Goal: Task Accomplishment & Management: Manage account settings

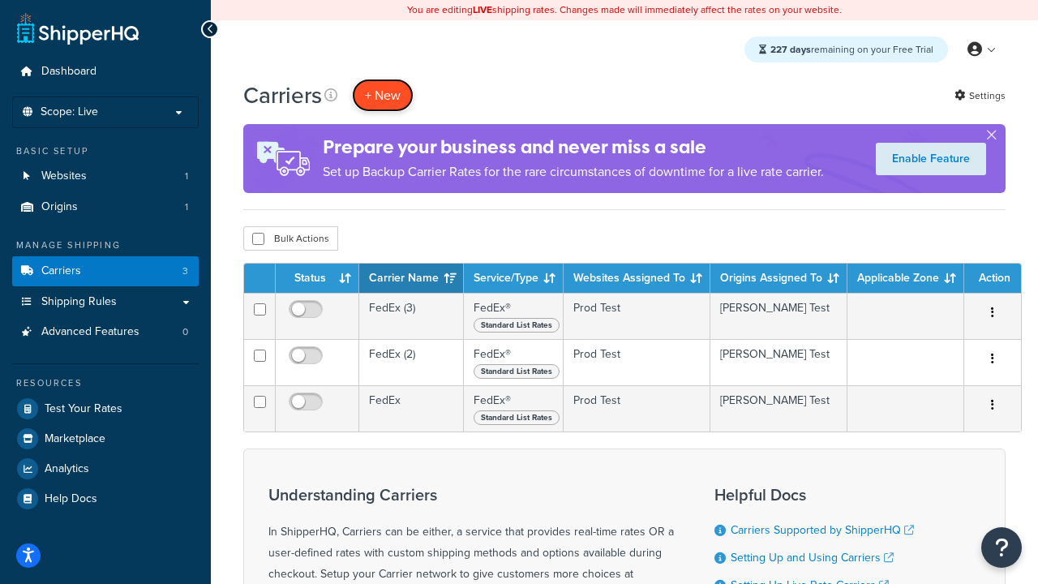
click at [383, 95] on button "+ New" at bounding box center [383, 95] width 62 height 33
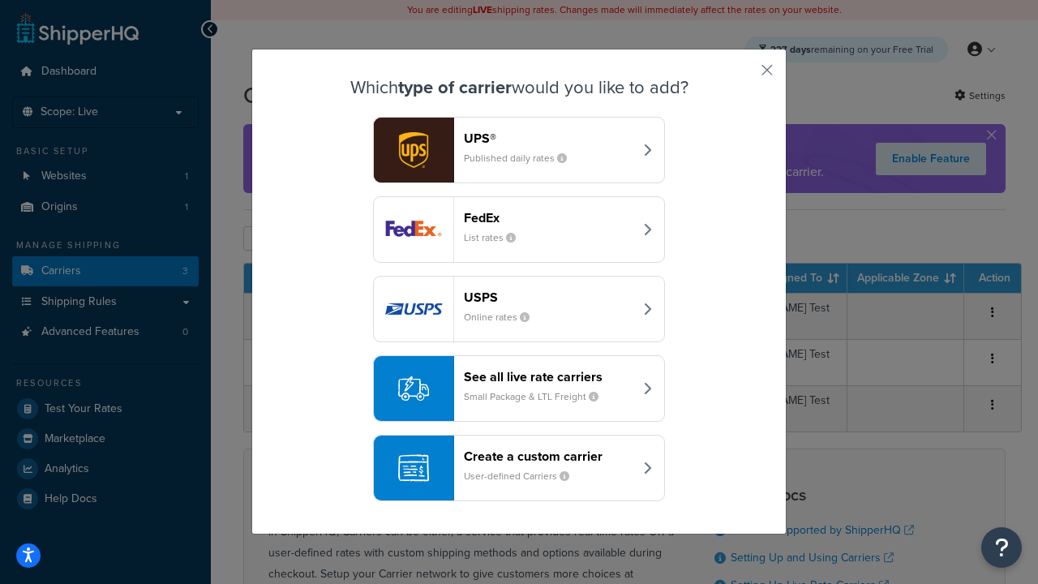
click at [519, 230] on div "FedEx List rates" at bounding box center [549, 229] width 170 height 39
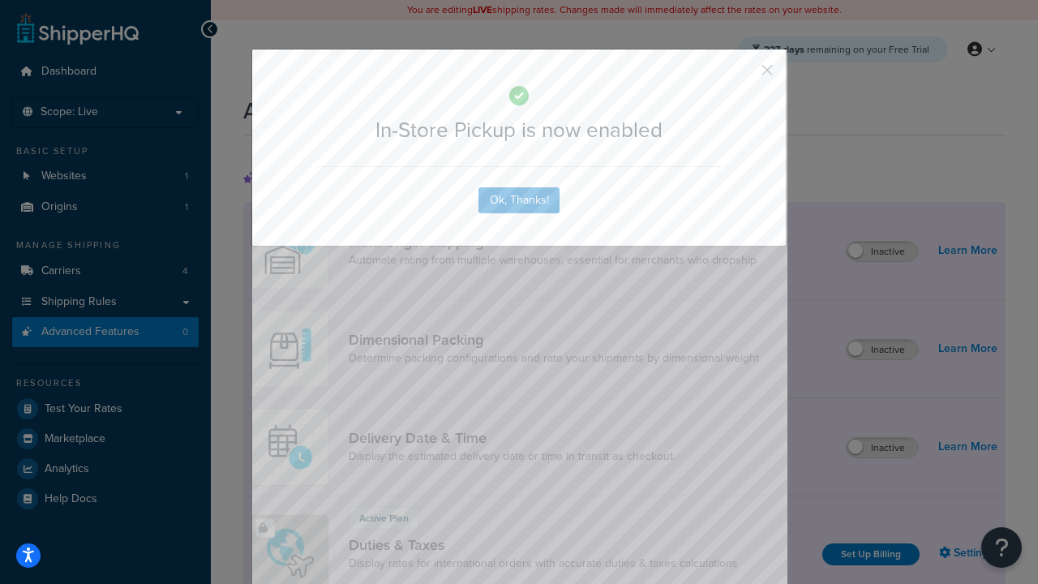
scroll to position [526, 0]
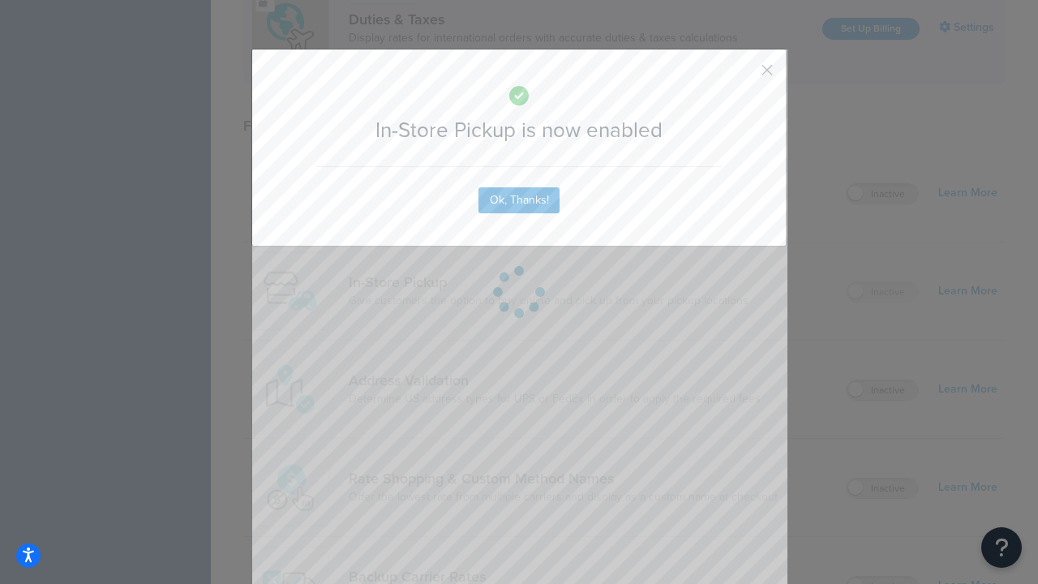
click at [743, 75] on button "button" at bounding box center [744, 76] width 4 height 4
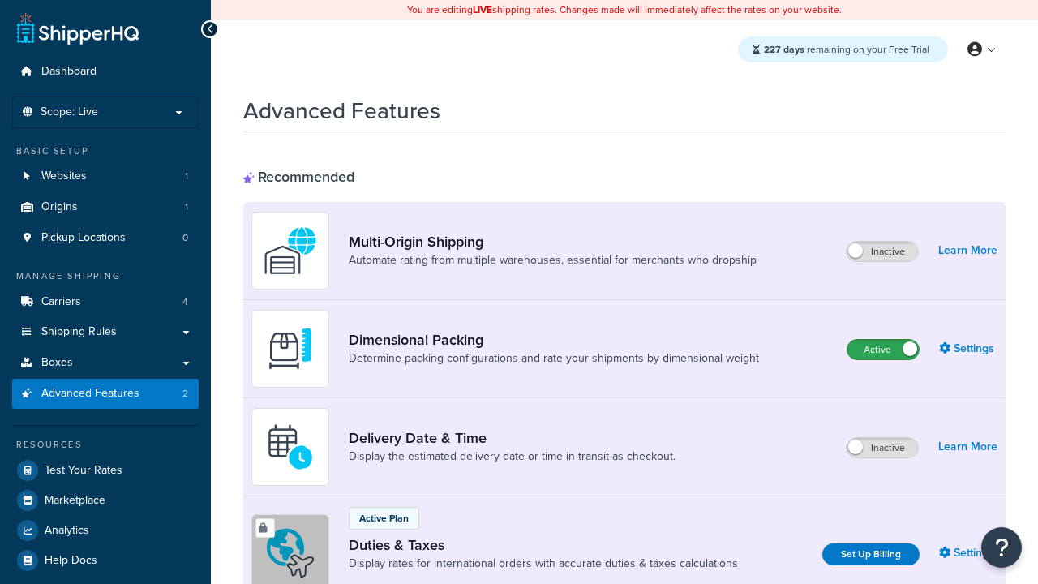
click at [884, 350] on label "Active" at bounding box center [883, 349] width 71 height 19
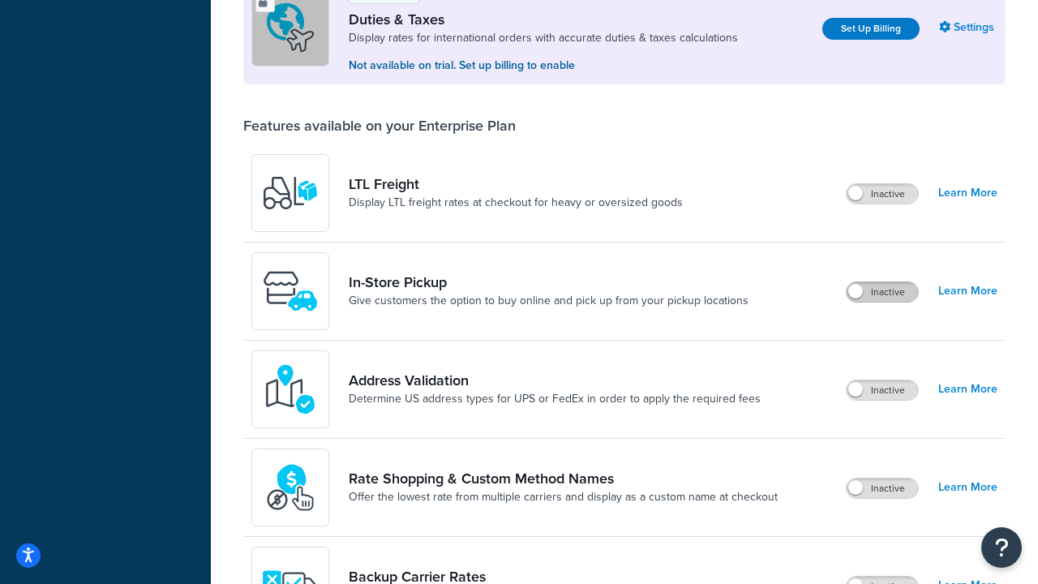
scroll to position [495, 0]
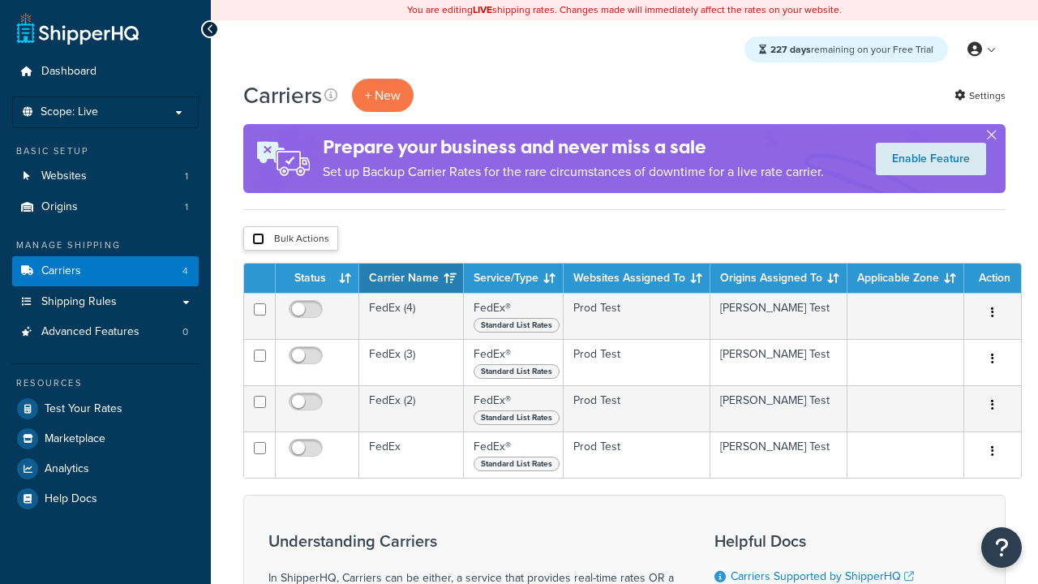
click at [258, 239] on input "checkbox" at bounding box center [258, 239] width 12 height 12
checkbox input "true"
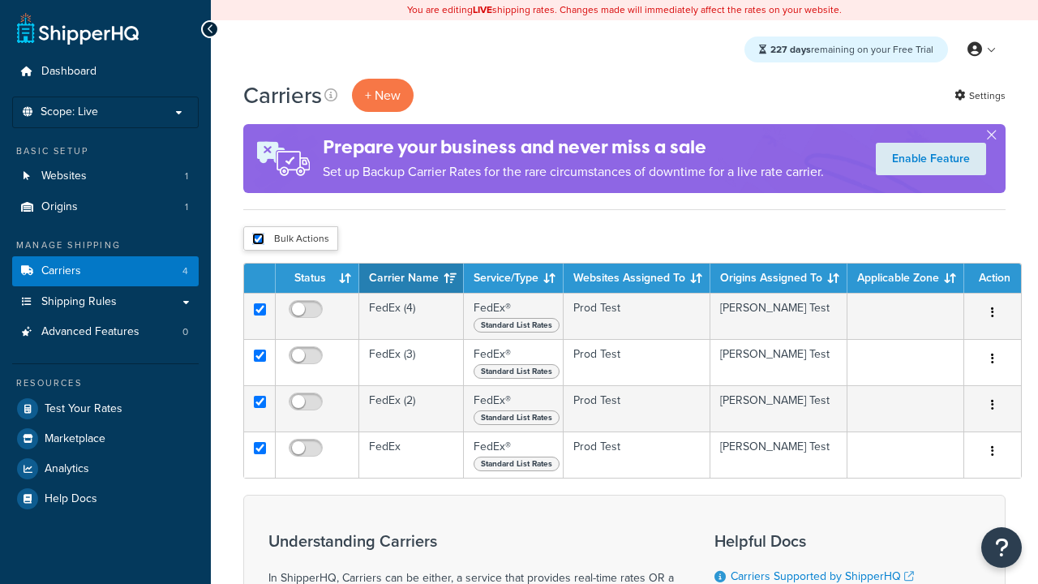
checkbox input "true"
click at [0, 0] on button "Delete" at bounding box center [0, 0] width 0 height 0
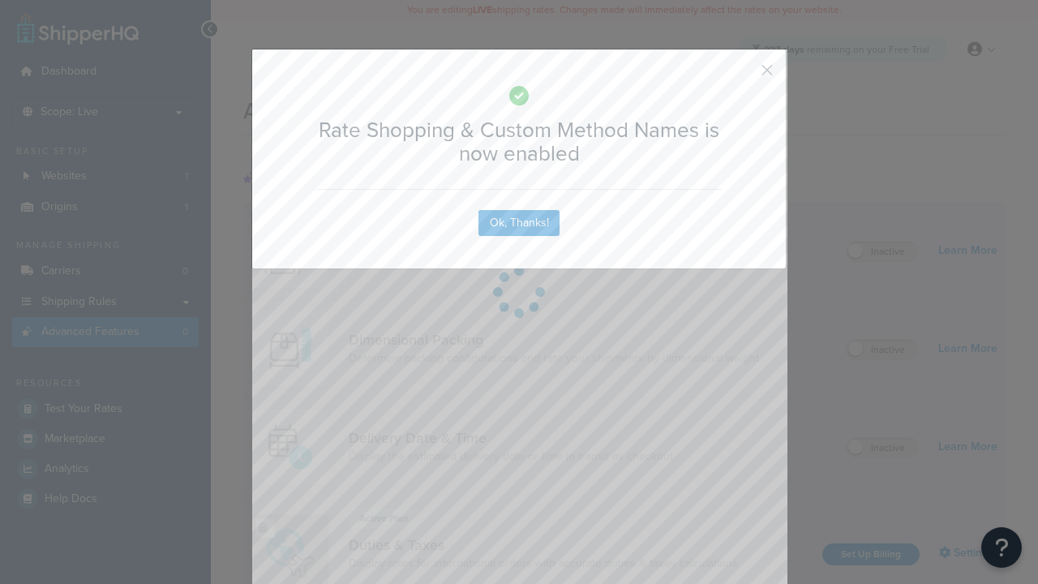
scroll to position [722, 0]
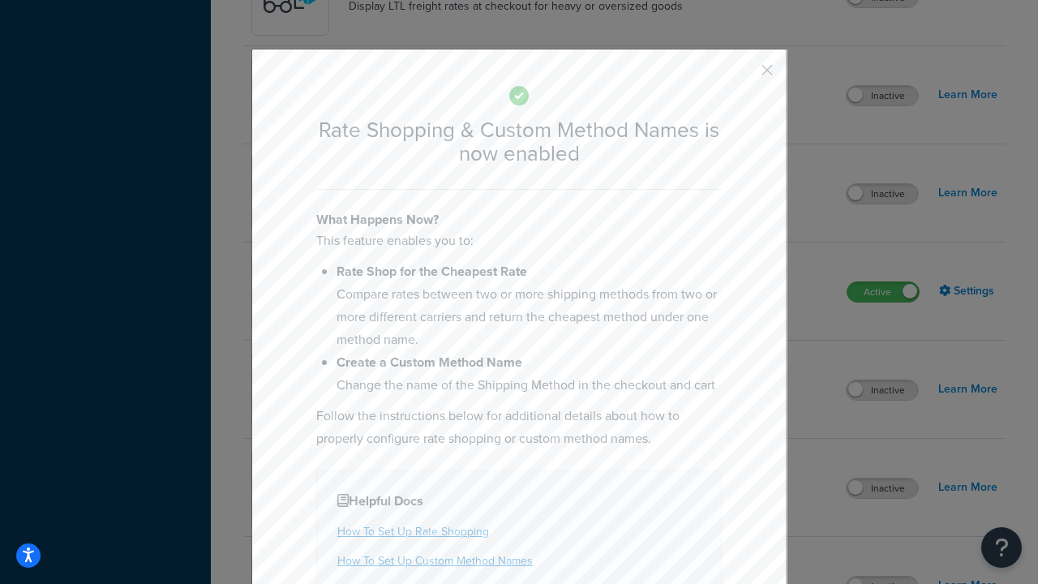
click at [743, 74] on button "button" at bounding box center [744, 76] width 4 height 4
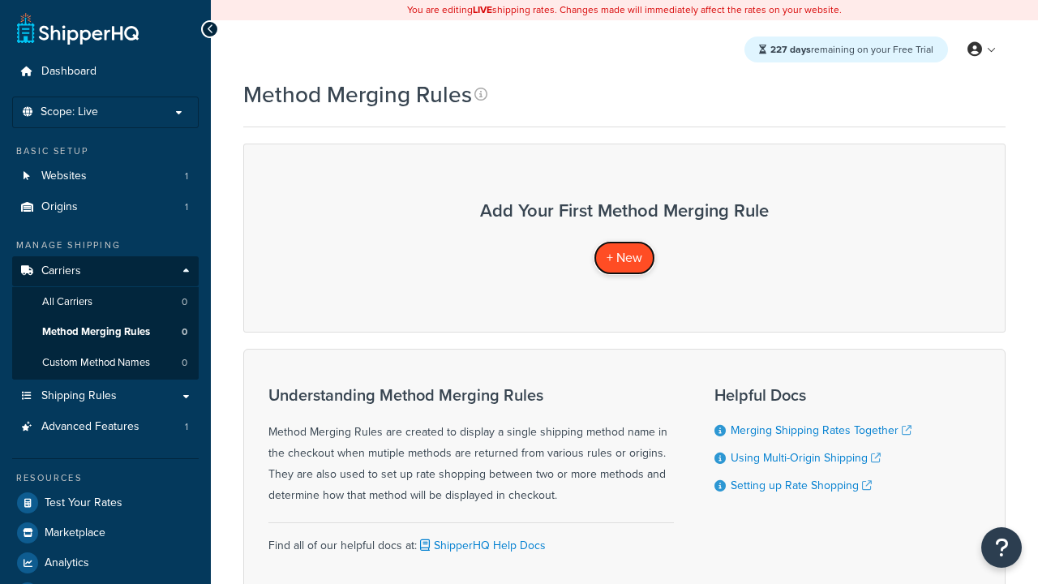
click at [625, 257] on span "+ New" at bounding box center [625, 257] width 36 height 19
